Goal: Task Accomplishment & Management: Complete application form

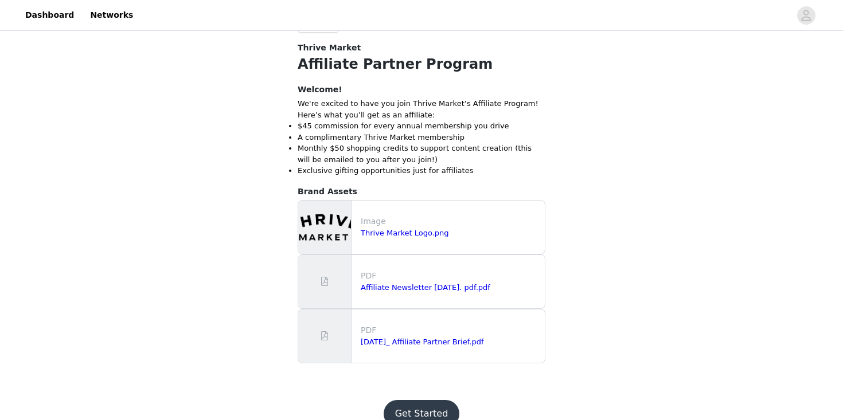
scroll to position [319, 0]
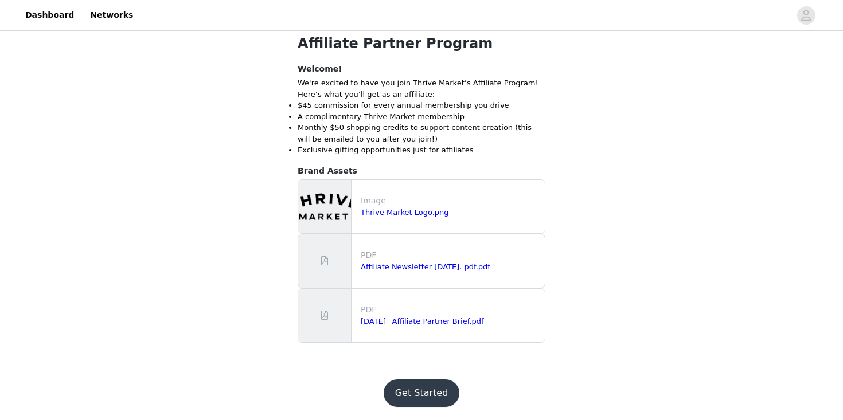
click at [419, 397] on button "Get Started" at bounding box center [422, 394] width 76 height 28
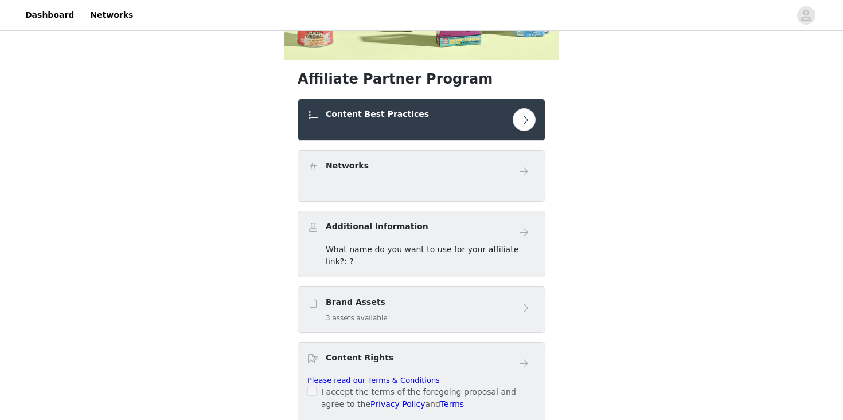
scroll to position [248, 0]
click at [525, 116] on button "button" at bounding box center [524, 120] width 23 height 23
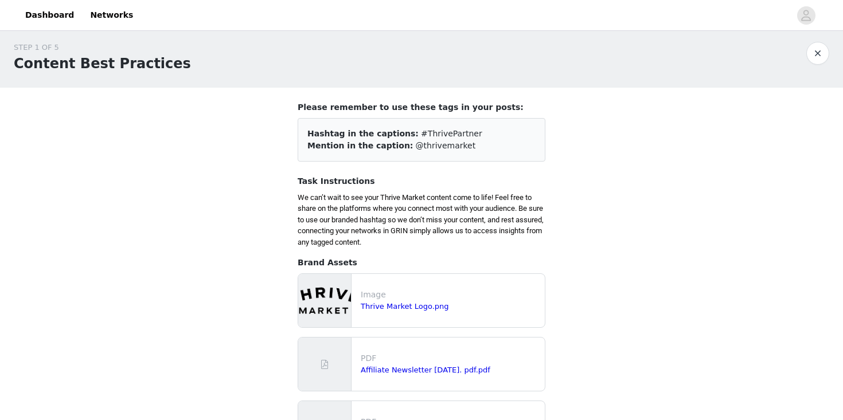
scroll to position [1, 0]
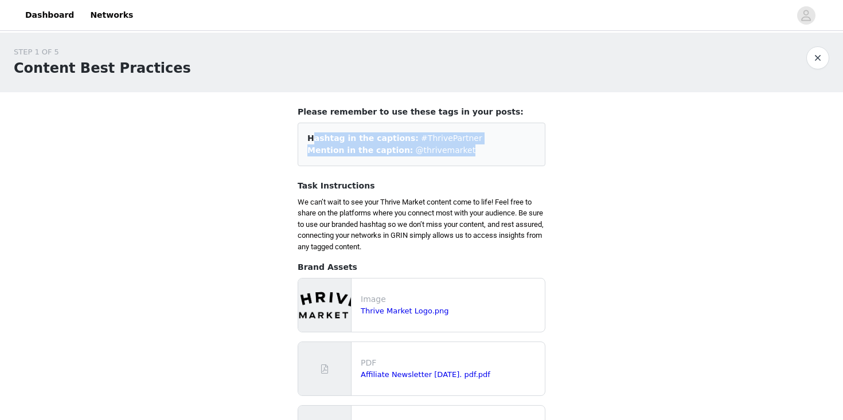
drag, startPoint x: 458, startPoint y: 150, endPoint x: 303, endPoint y: 131, distance: 156.5
click at [303, 131] on div "Hashtag in the captions: #ThrivePartner Mention in the caption: @thrivemarket" at bounding box center [422, 145] width 248 height 44
copy div "Hashtag in the captions: #ThrivePartner Mention in the caption: @thrivemarket"
click at [376, 362] on p "PDF" at bounding box center [450, 363] width 179 height 12
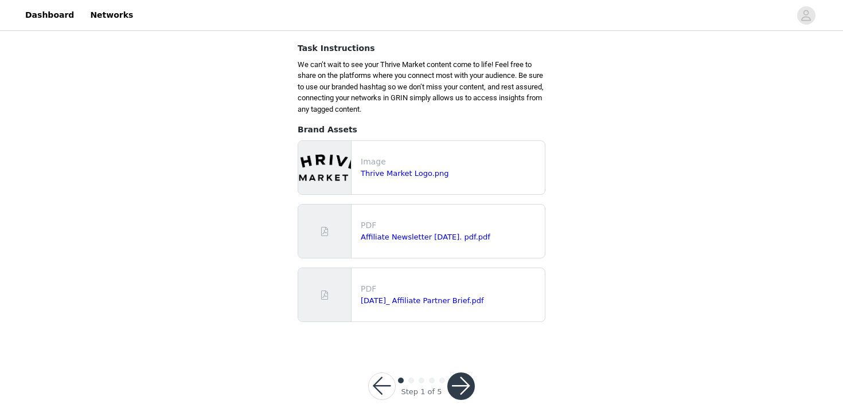
scroll to position [146, 0]
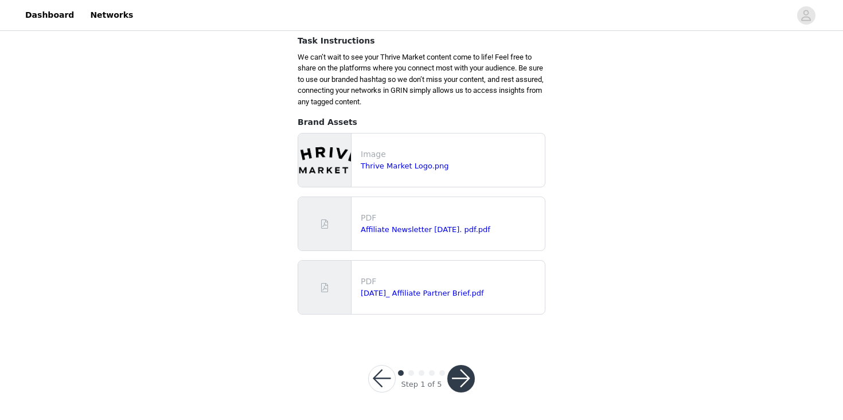
click at [468, 378] on button "button" at bounding box center [461, 379] width 28 height 28
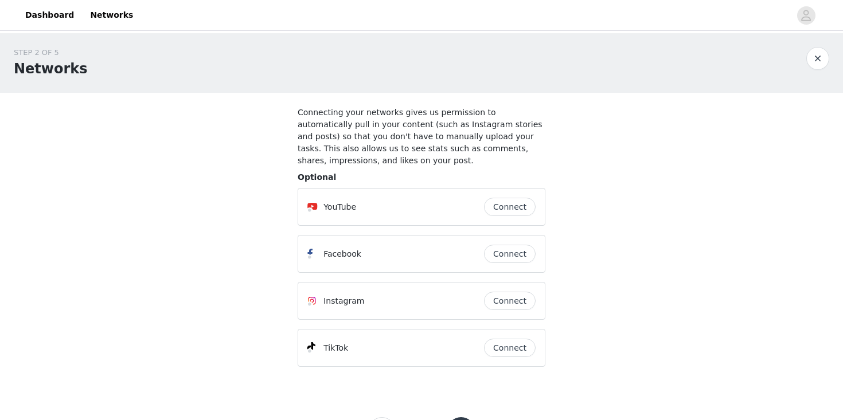
click at [515, 206] on button "Connect" at bounding box center [510, 207] width 52 height 18
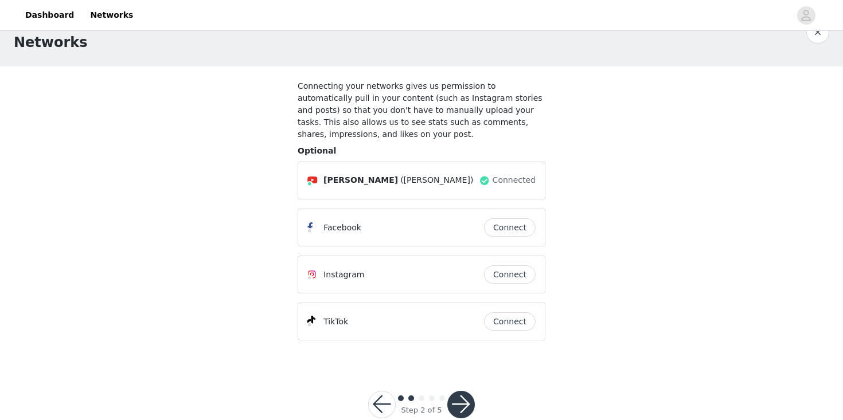
scroll to position [52, 0]
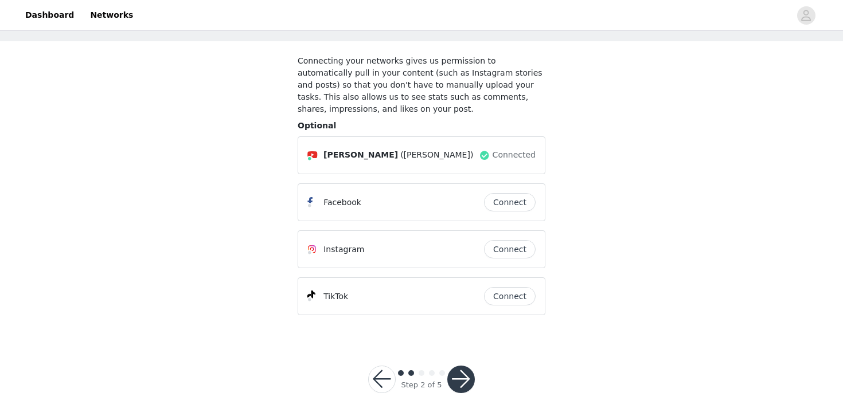
click at [468, 378] on button "button" at bounding box center [461, 380] width 28 height 28
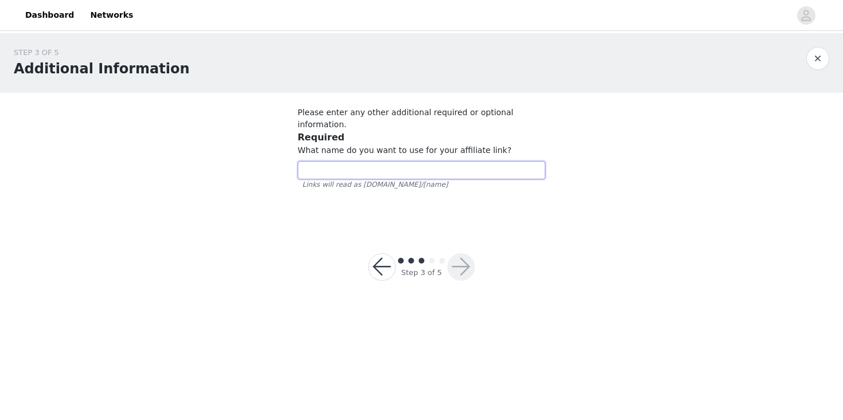
click at [448, 161] on input "text" at bounding box center [422, 170] width 248 height 18
type input "laila"
click at [468, 257] on button "button" at bounding box center [461, 267] width 28 height 28
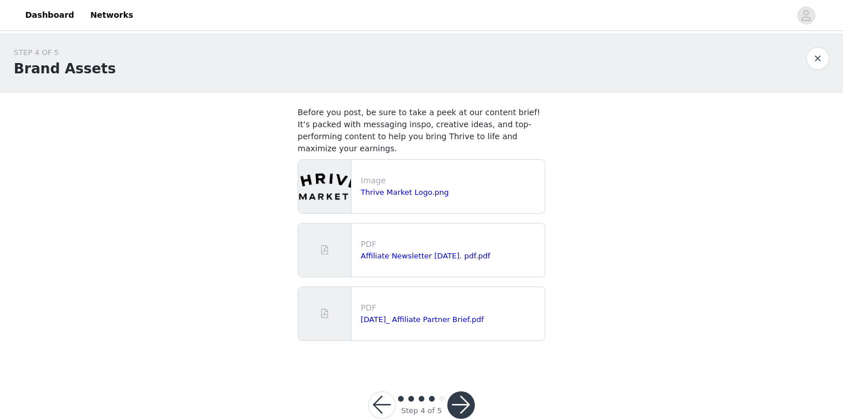
click at [399, 237] on div "PDF Affiliate Newsletter [DATE]. pdf.pdf" at bounding box center [450, 250] width 189 height 33
click at [384, 297] on div "PDF [DATE]_ Affiliate Partner Brief.pdf" at bounding box center [421, 313] width 247 height 53
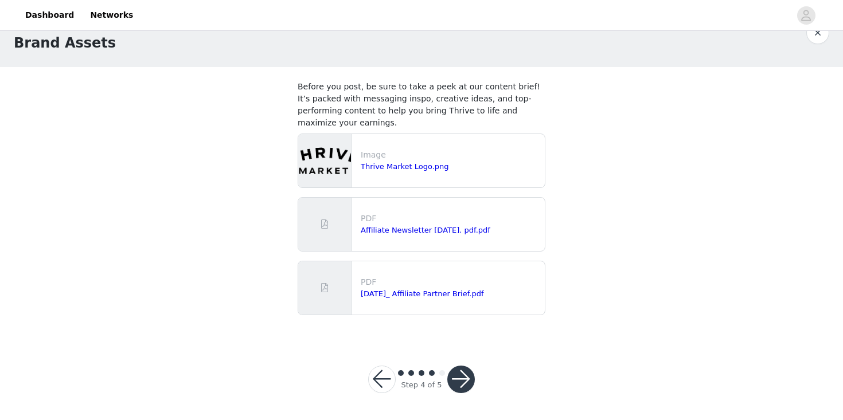
click at [465, 389] on button "button" at bounding box center [461, 380] width 28 height 28
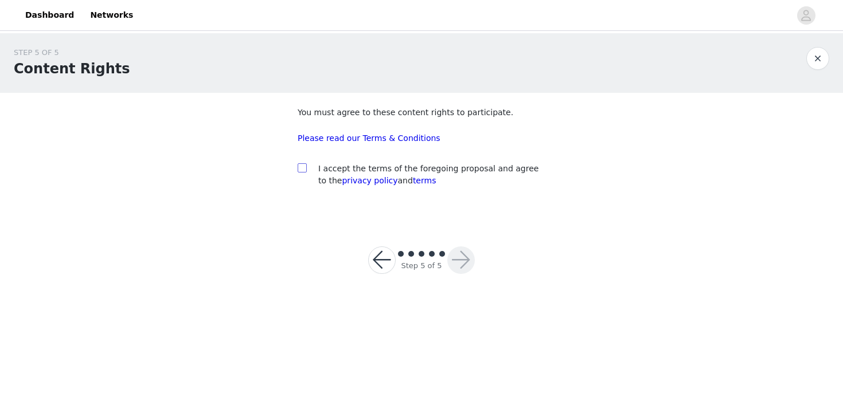
click at [301, 167] on input "checkbox" at bounding box center [302, 167] width 8 height 8
checkbox input "true"
click at [466, 255] on button "button" at bounding box center [461, 261] width 28 height 28
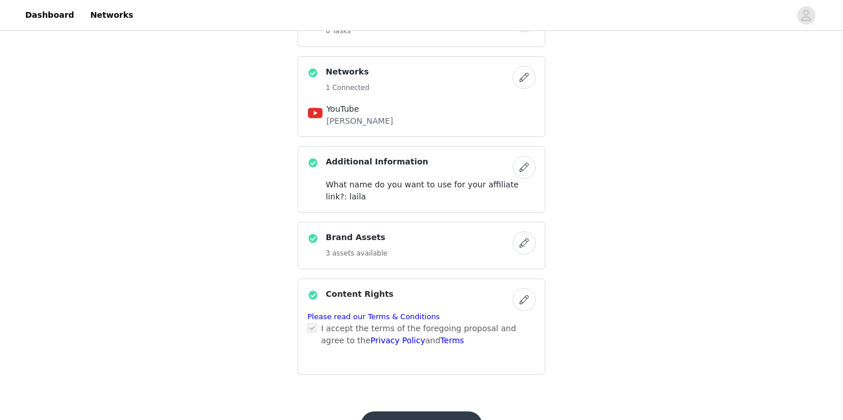
scroll to position [399, 0]
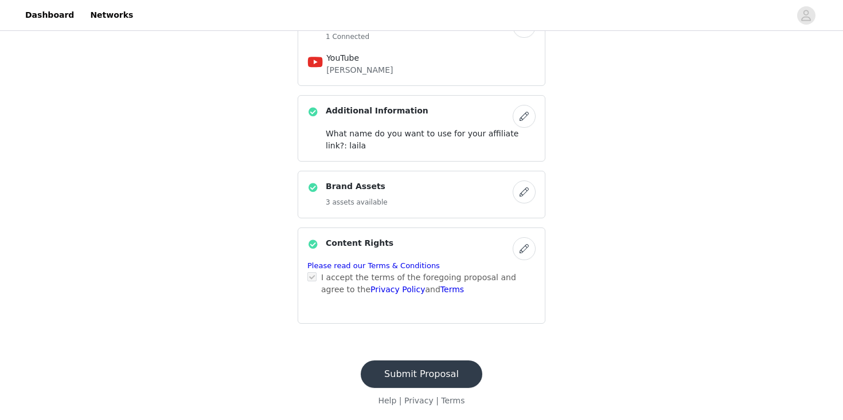
click at [431, 370] on button "Submit Proposal" at bounding box center [422, 375] width 122 height 28
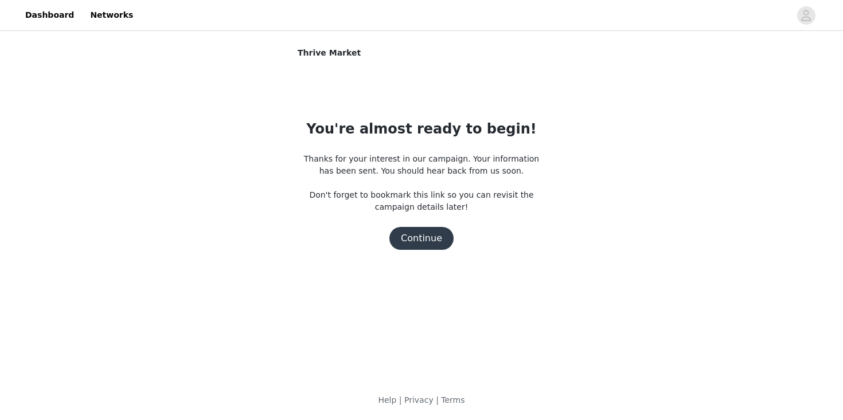
click at [420, 239] on button "Continue" at bounding box center [421, 238] width 64 height 23
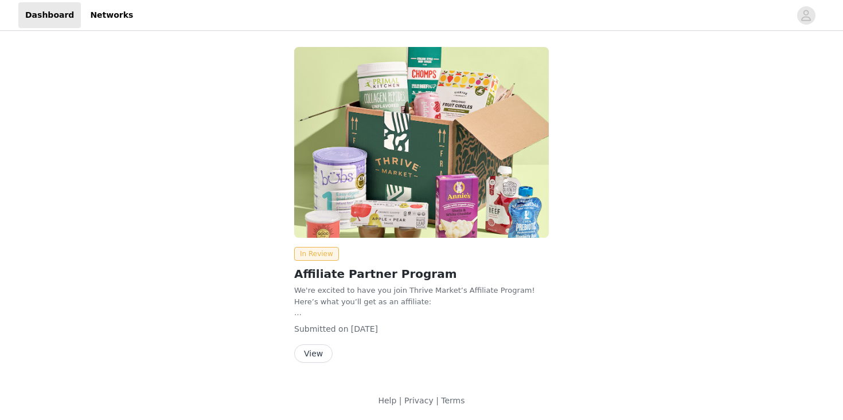
click at [314, 358] on button "View" at bounding box center [313, 354] width 38 height 18
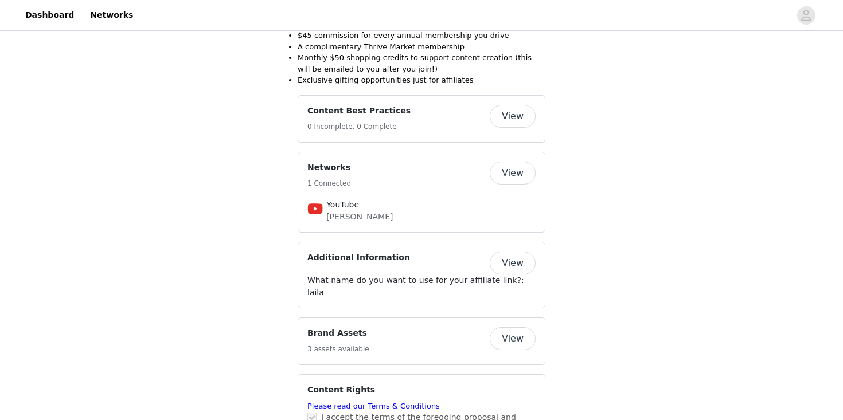
scroll to position [468, 0]
